Goal: Task Accomplishment & Management: Manage account settings

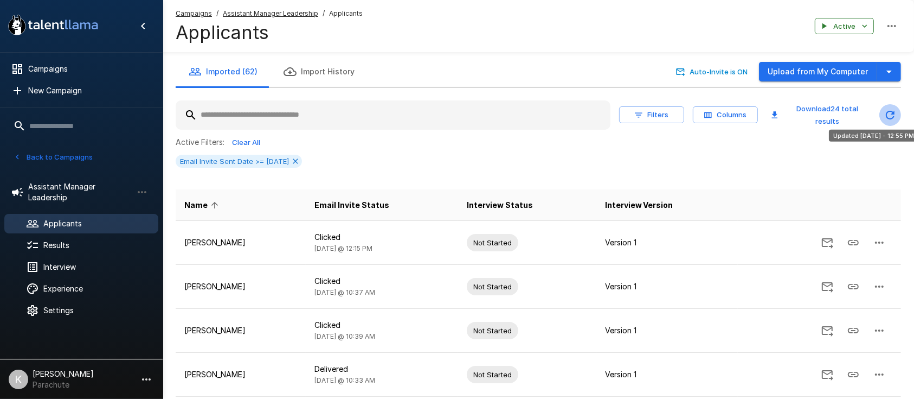
click at [895, 112] on icon "Updated Today - 12:55 PM" at bounding box center [890, 114] width 13 height 13
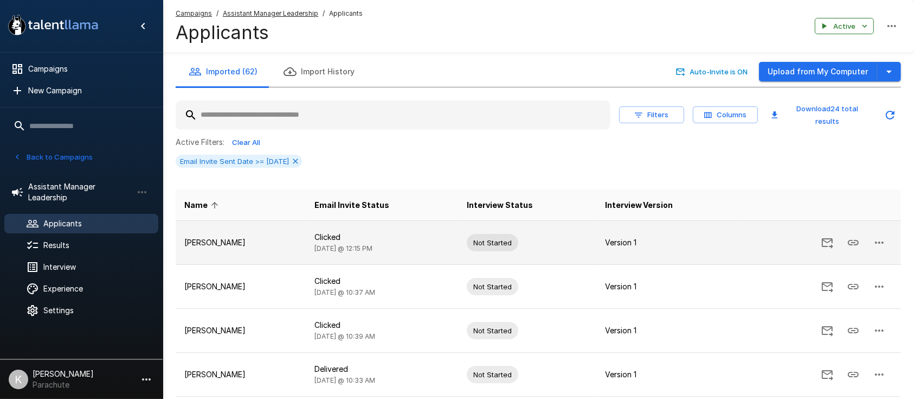
scroll to position [69, 0]
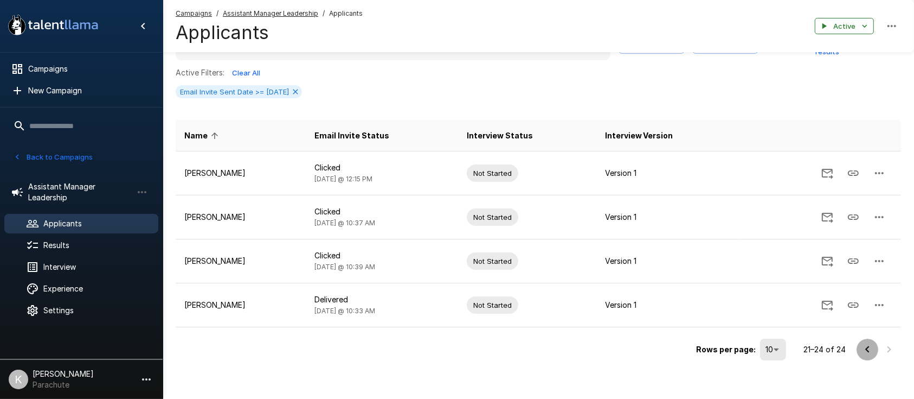
click at [867, 346] on icon "Go to previous page" at bounding box center [868, 349] width 4 height 7
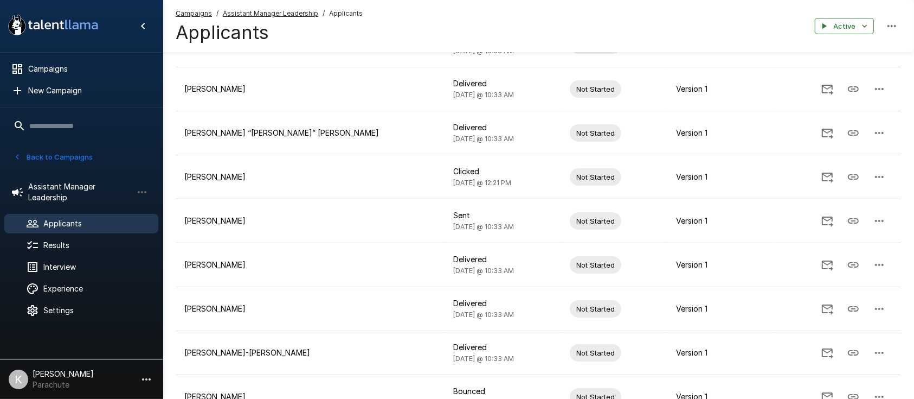
scroll to position [333, 0]
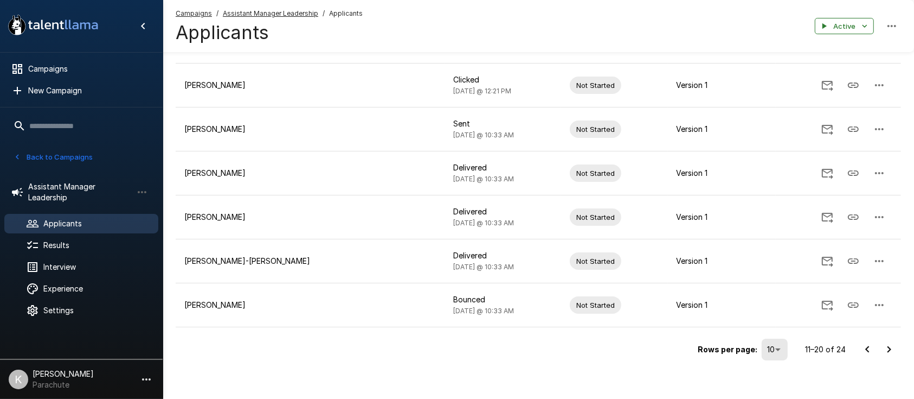
click at [866, 347] on icon "Go to previous page" at bounding box center [867, 349] width 13 height 13
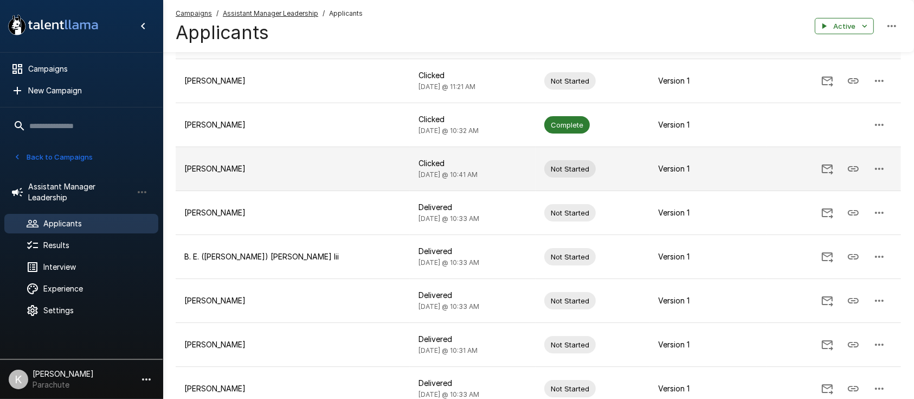
scroll to position [0, 0]
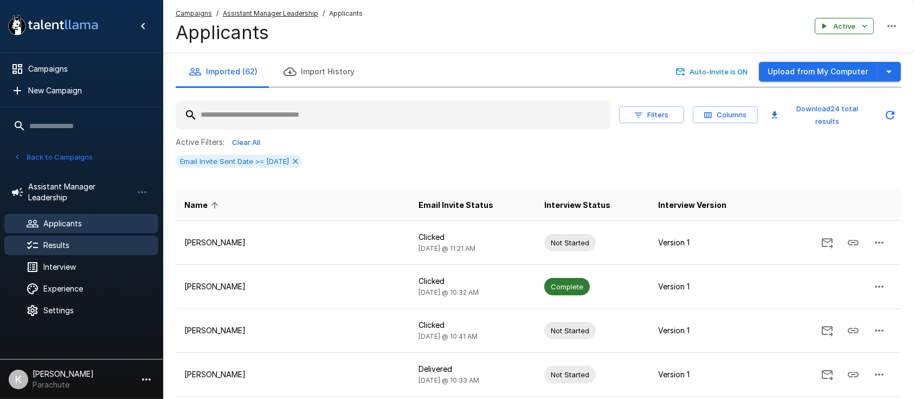
click at [77, 241] on span "Results" at bounding box center [96, 245] width 106 height 11
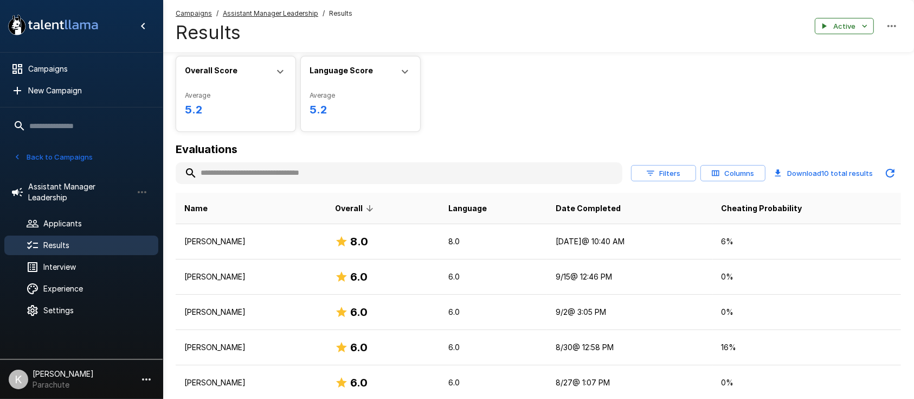
scroll to position [44, 0]
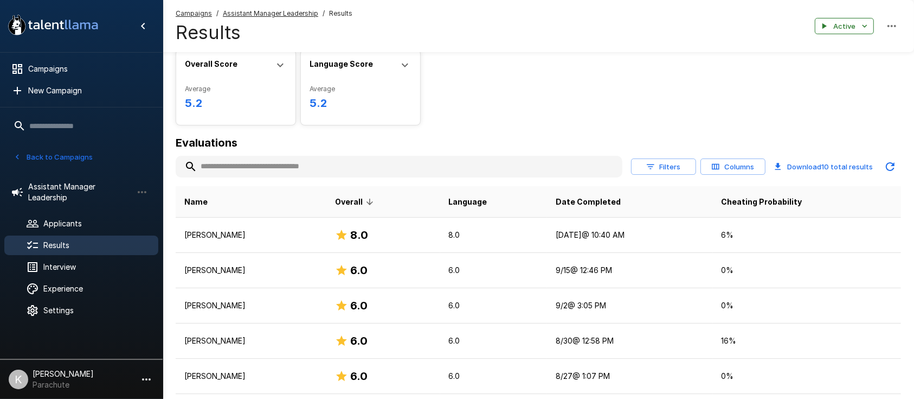
click at [644, 197] on th "Date Completed" at bounding box center [629, 201] width 165 height 31
click at [597, 202] on span "Date Completed" at bounding box center [588, 201] width 65 height 13
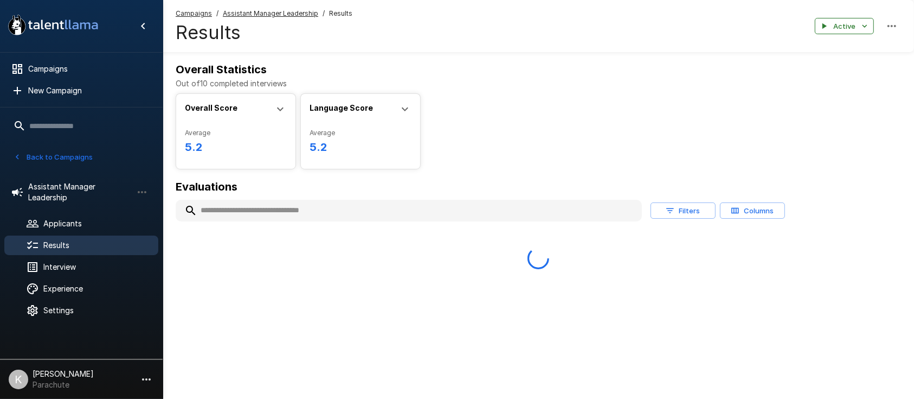
scroll to position [0, 0]
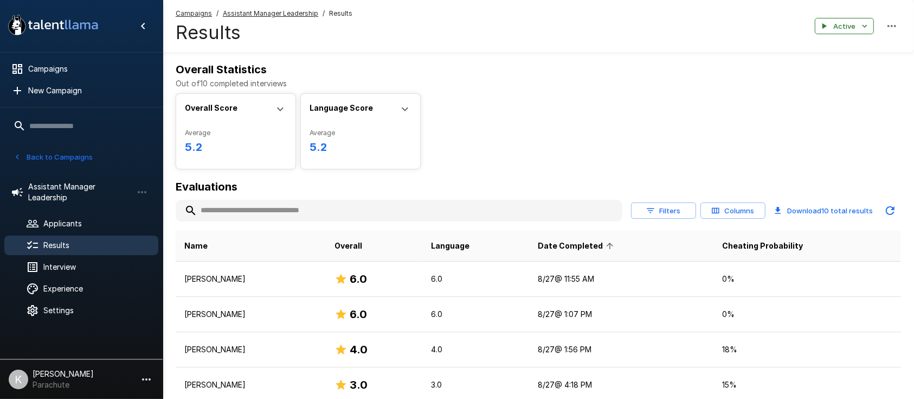
click at [590, 245] on span "Date Completed" at bounding box center [577, 245] width 79 height 13
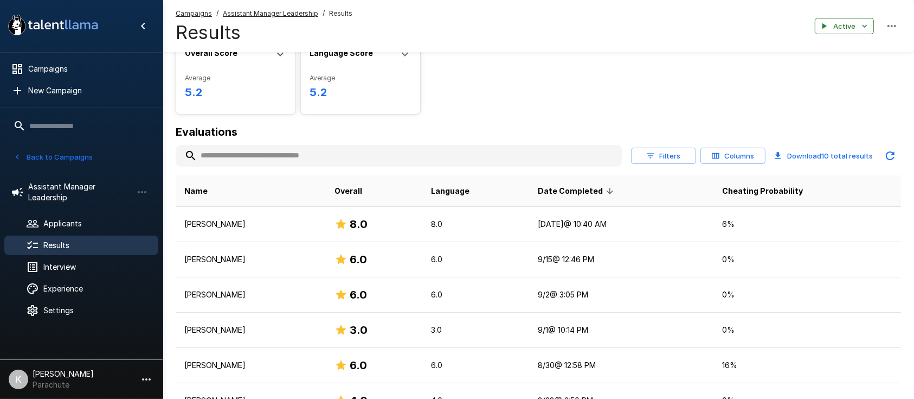
scroll to position [91, 0]
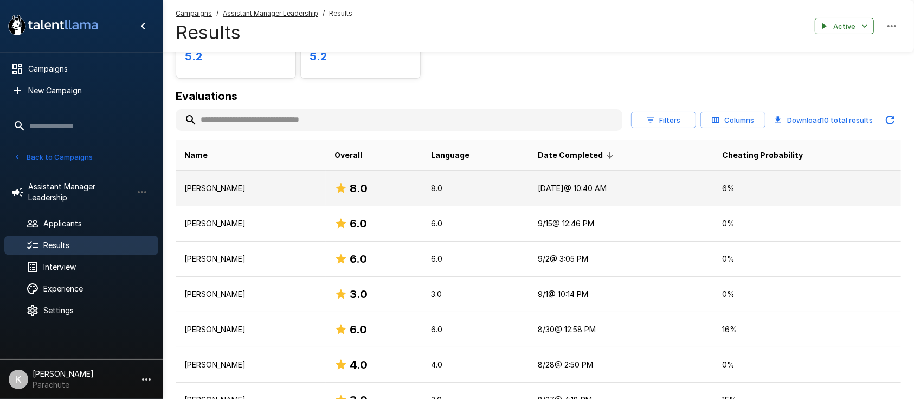
click at [229, 181] on td "[PERSON_NAME]" at bounding box center [251, 188] width 150 height 35
